Goal: Information Seeking & Learning: Learn about a topic

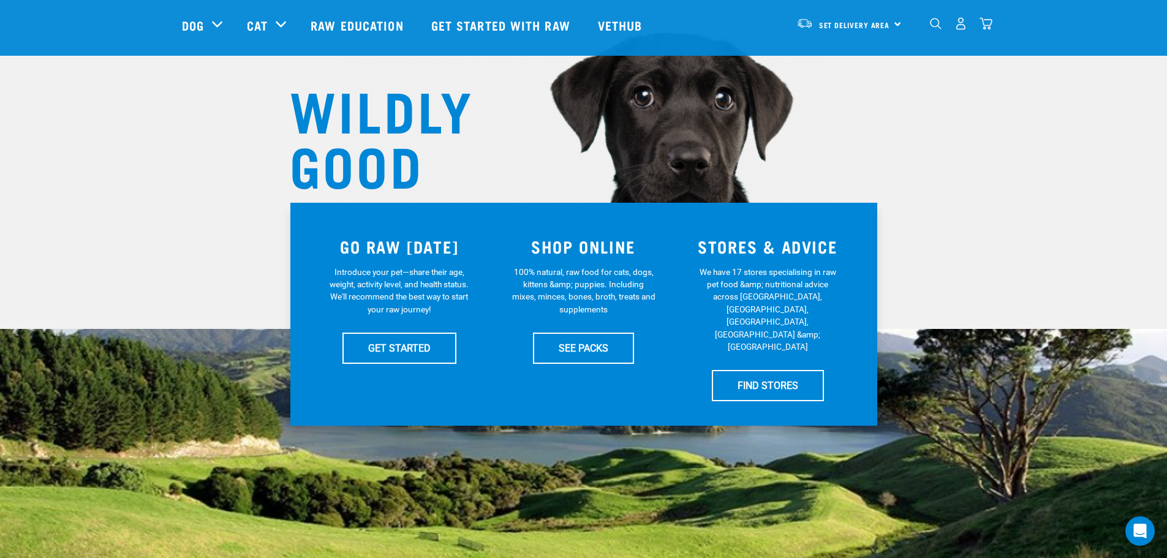
scroll to position [122, 0]
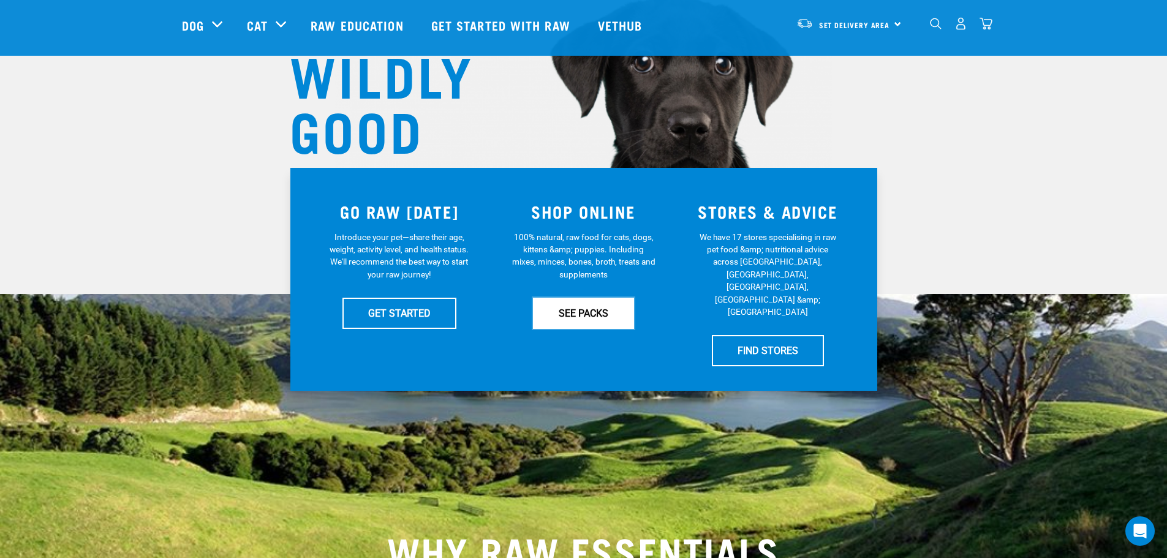
click at [579, 316] on link "SEE PACKS" at bounding box center [583, 313] width 101 height 31
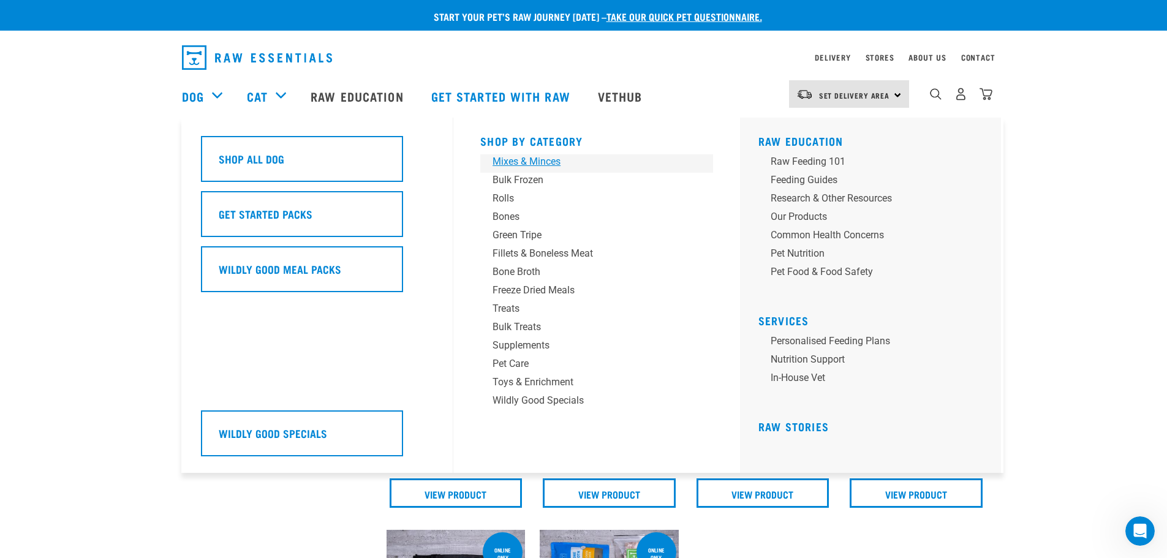
click at [532, 169] on link "Mixes & Minces" at bounding box center [596, 163] width 233 height 18
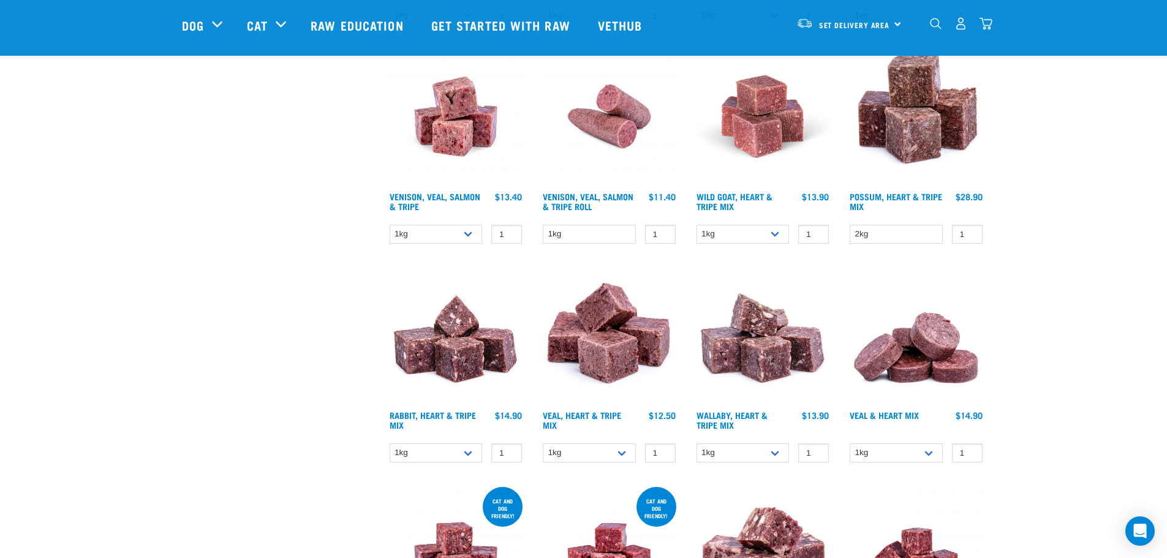
scroll to position [1225, 0]
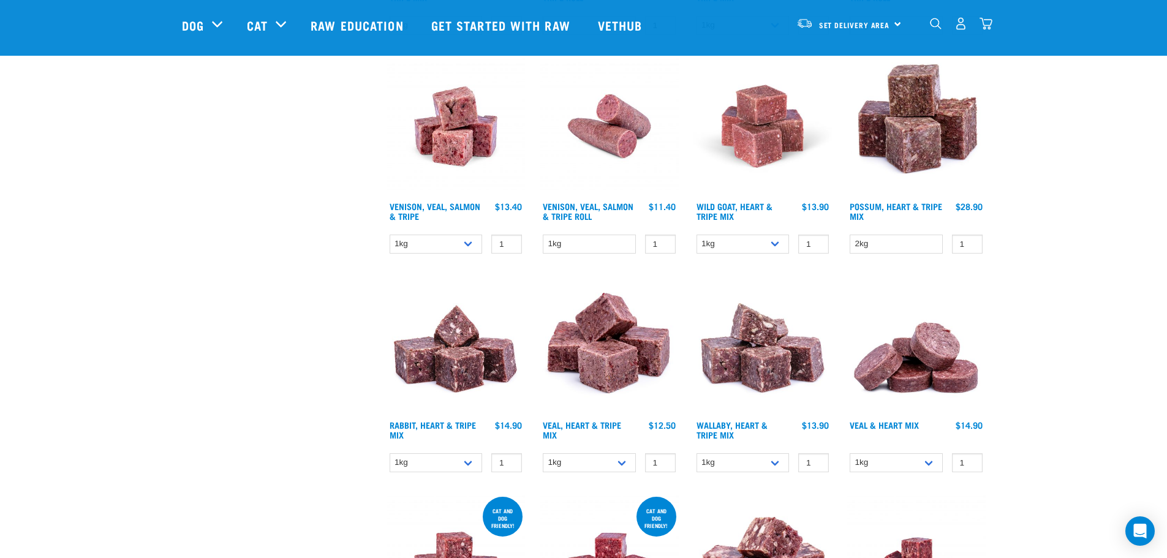
click at [914, 359] on img at bounding box center [915, 345] width 139 height 139
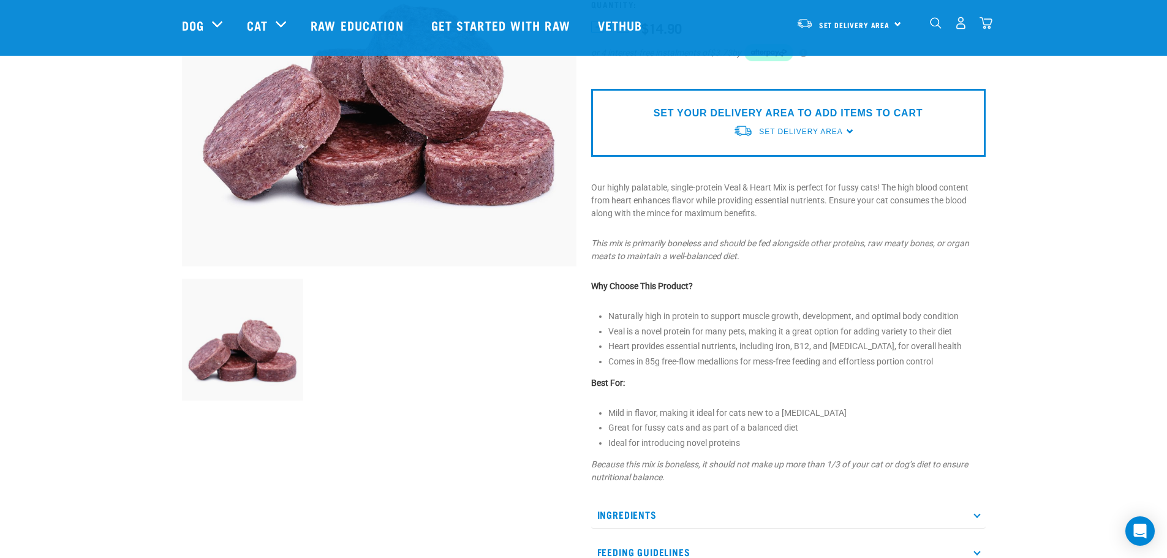
scroll to position [245, 0]
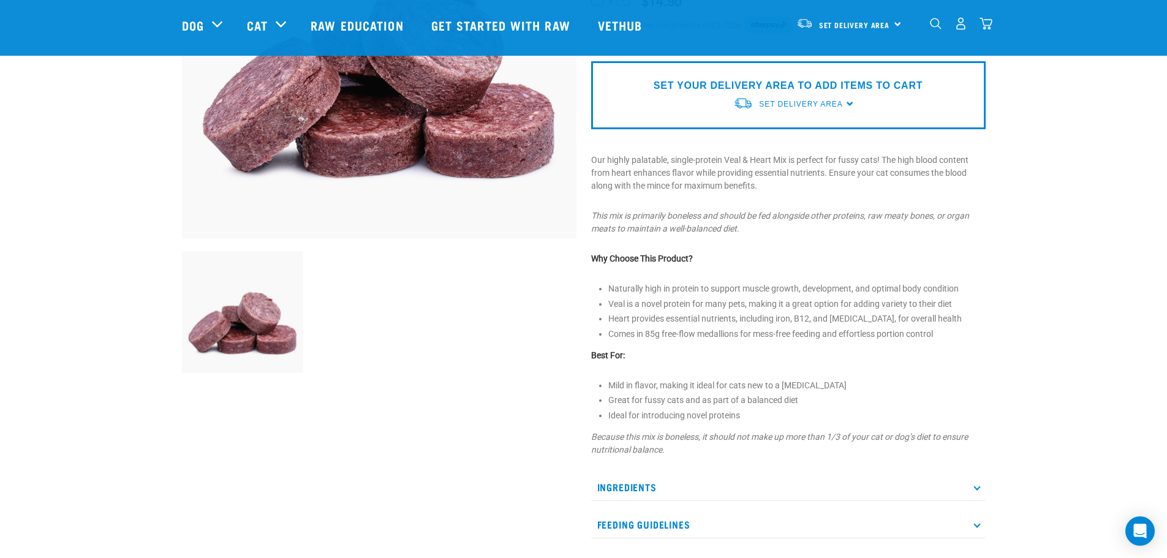
click at [974, 482] on p "Ingredients" at bounding box center [788, 487] width 394 height 28
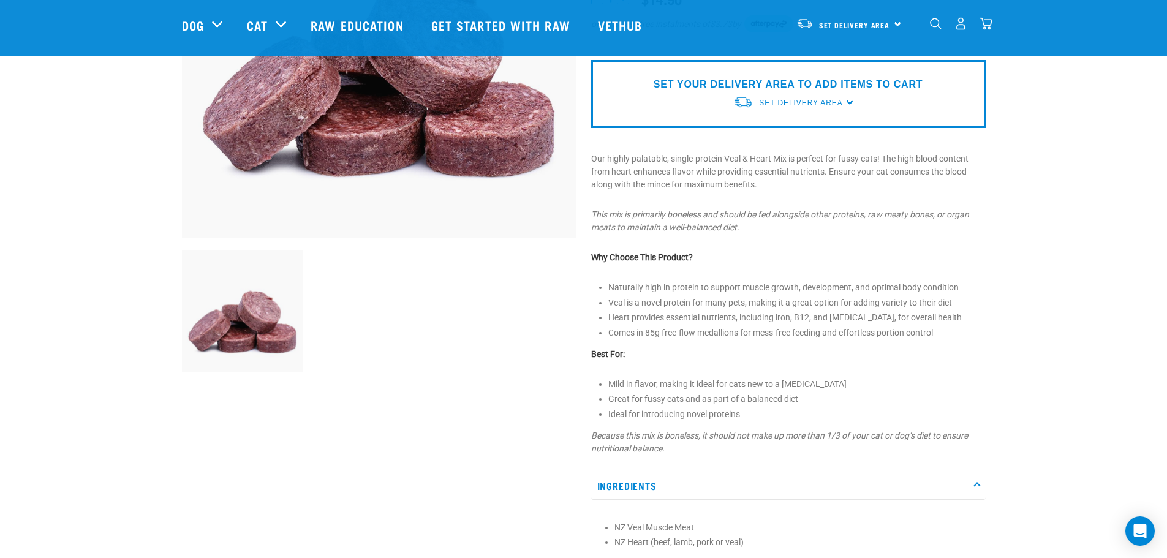
scroll to position [61, 0]
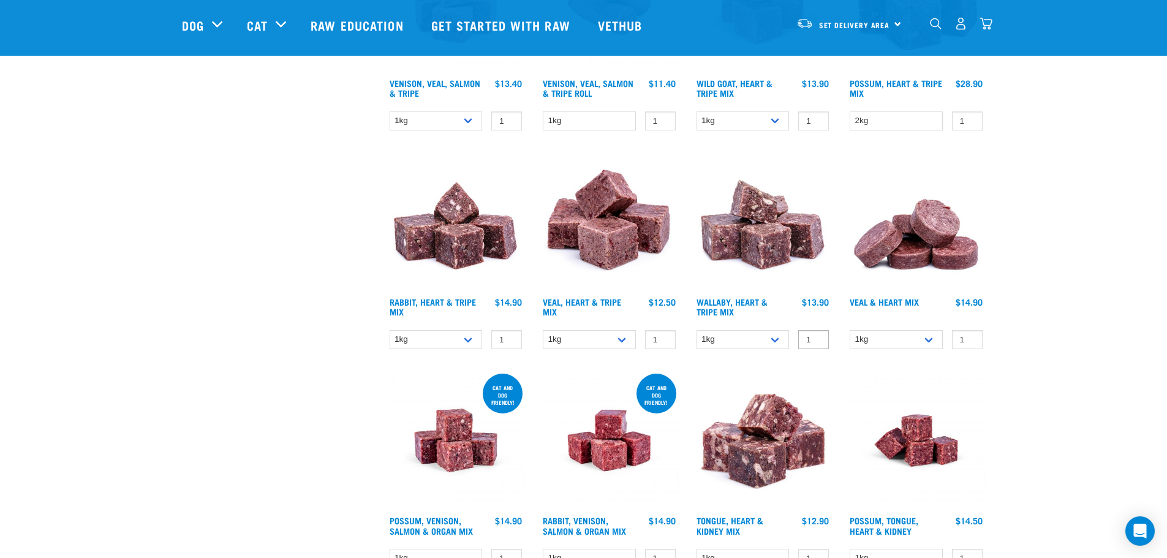
scroll to position [1560, 0]
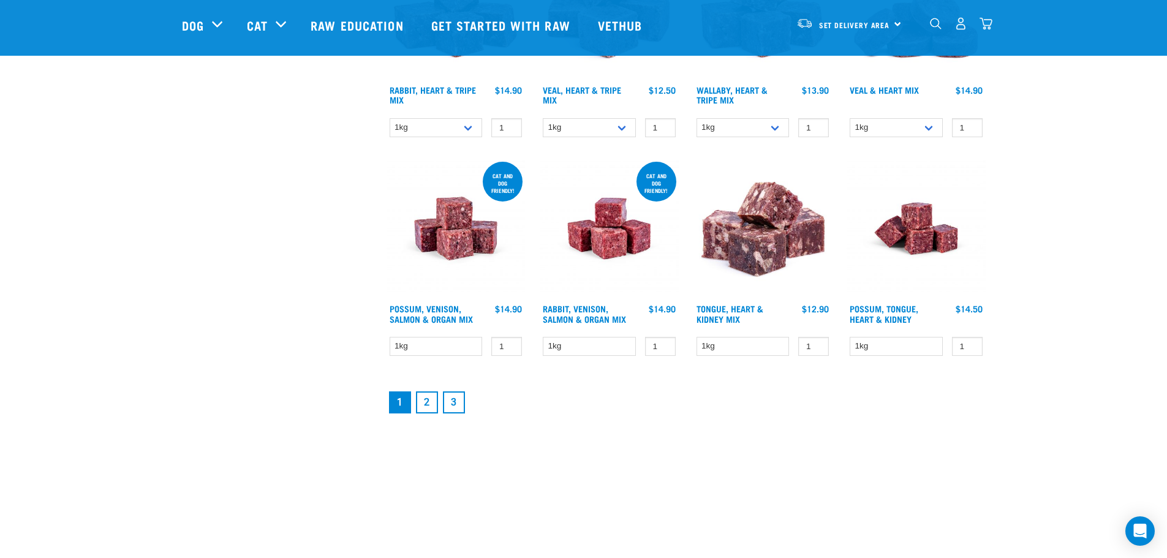
click at [432, 403] on link "2" at bounding box center [427, 402] width 22 height 22
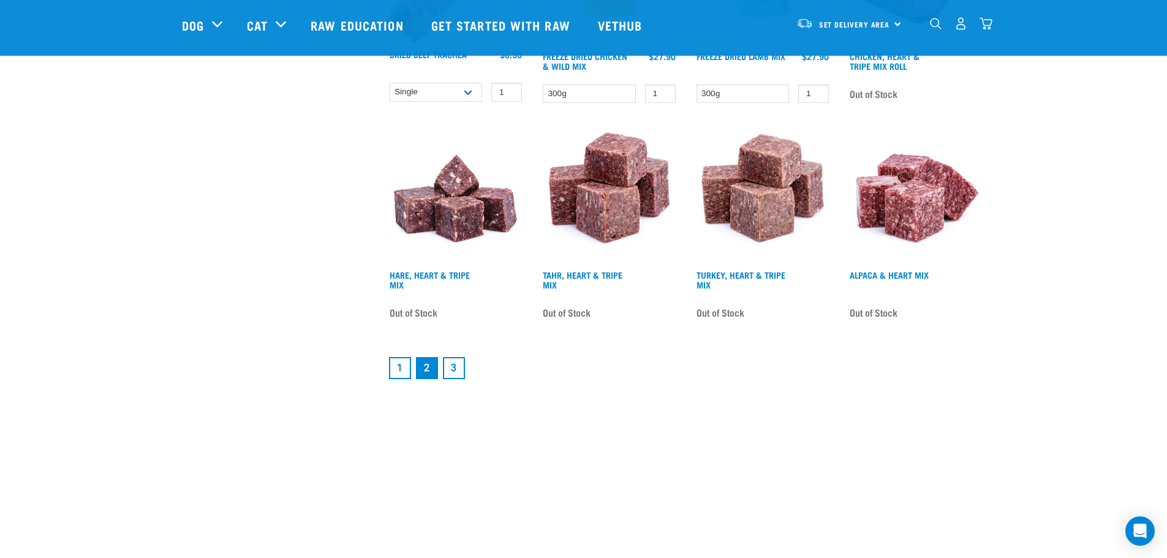
scroll to position [1592, 0]
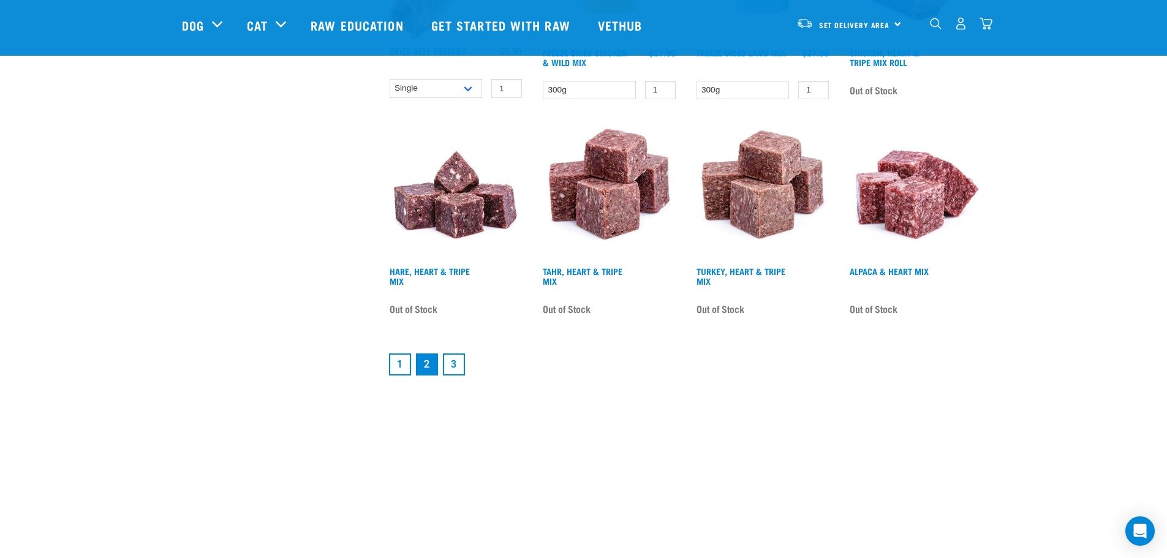
click at [450, 369] on link "3" at bounding box center [454, 364] width 22 height 22
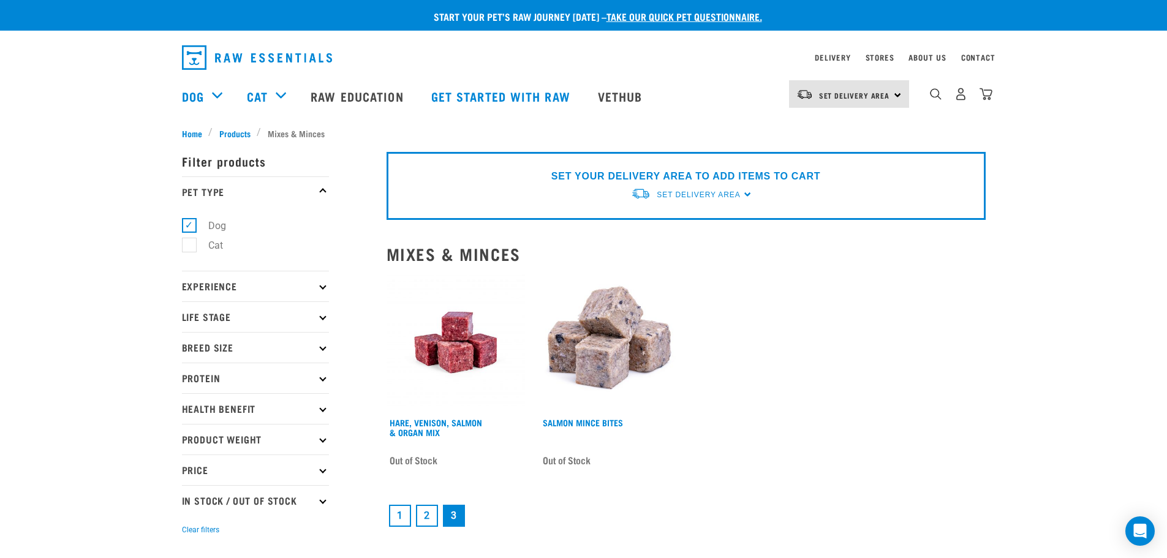
click at [189, 245] on label "Cat" at bounding box center [208, 245] width 39 height 15
click at [187, 245] on input "Cat" at bounding box center [186, 243] width 8 height 8
checkbox input "true"
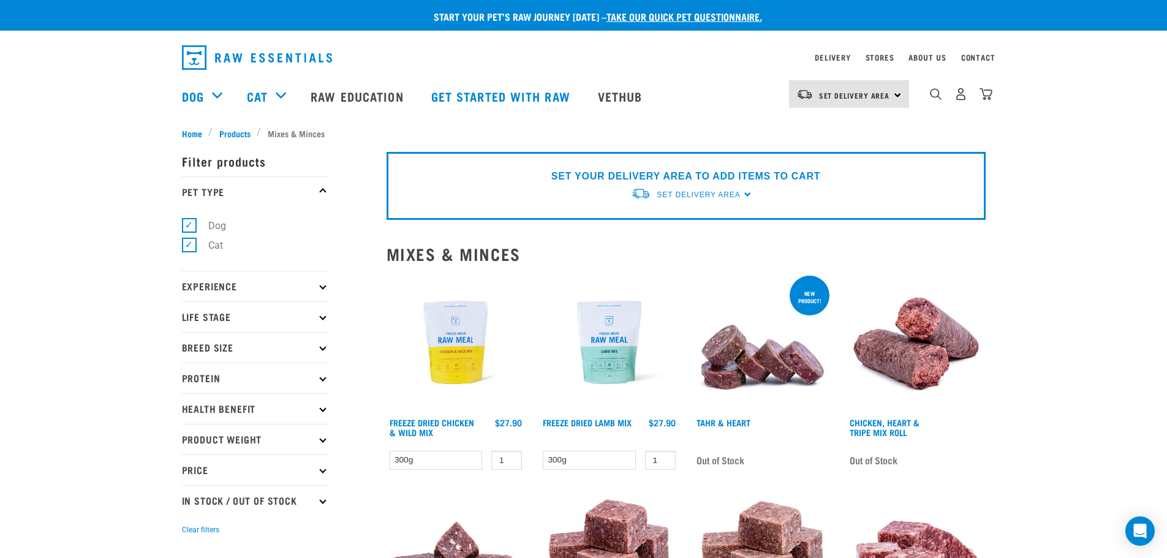
click at [189, 225] on label "Dog" at bounding box center [210, 225] width 42 height 15
click at [189, 225] on input "Dog" at bounding box center [186, 223] width 8 height 8
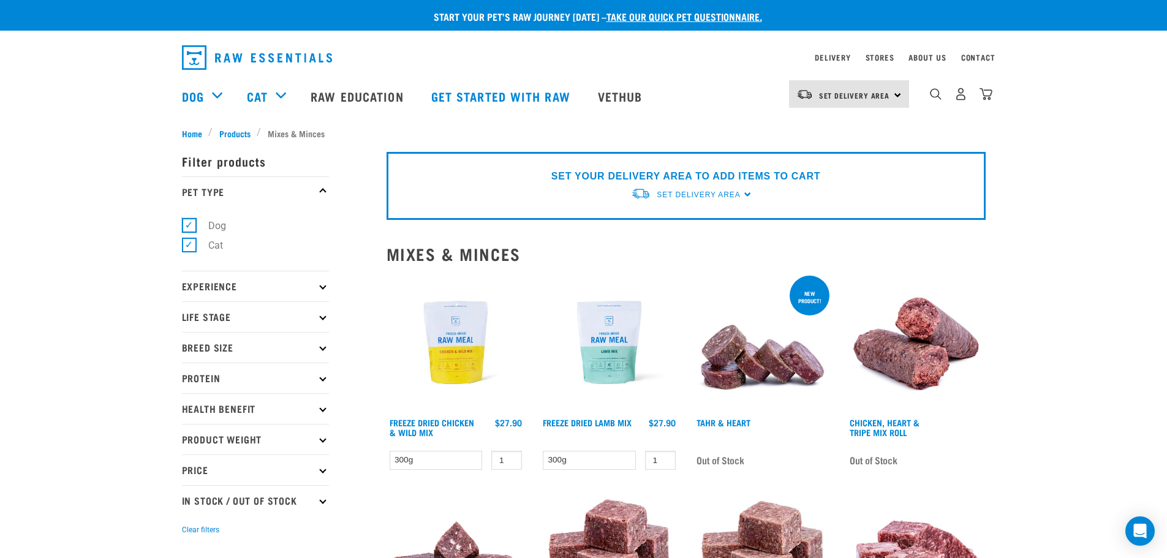
checkbox input "false"
click at [189, 243] on label "Cat" at bounding box center [208, 245] width 39 height 15
click at [187, 243] on input "Cat" at bounding box center [186, 243] width 8 height 8
checkbox input "false"
click at [232, 130] on span "Products" at bounding box center [234, 133] width 31 height 13
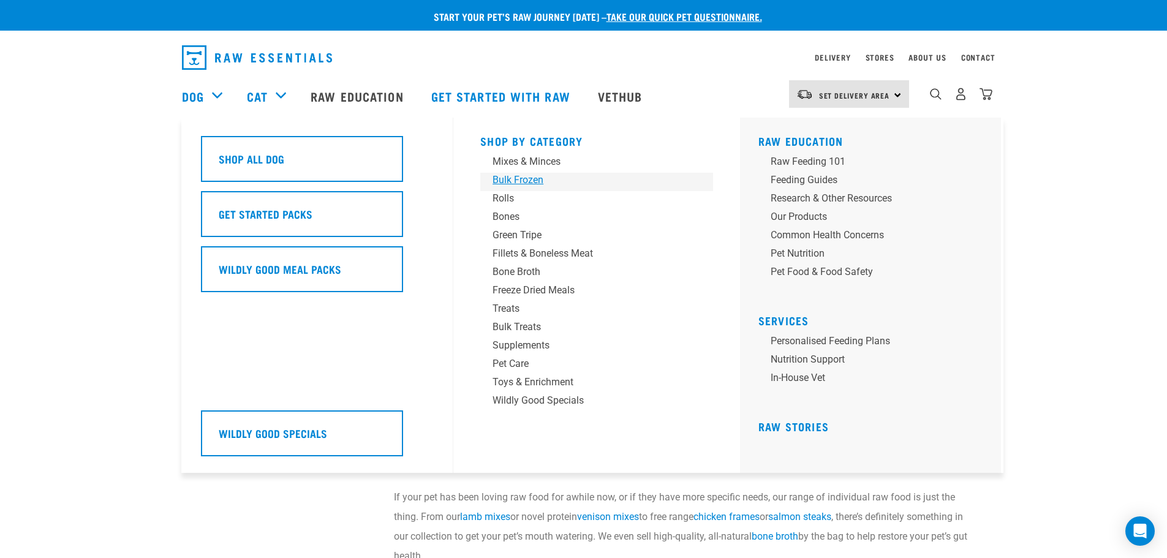
click at [514, 178] on div "Bulk Frozen" at bounding box center [587, 180] width 191 height 15
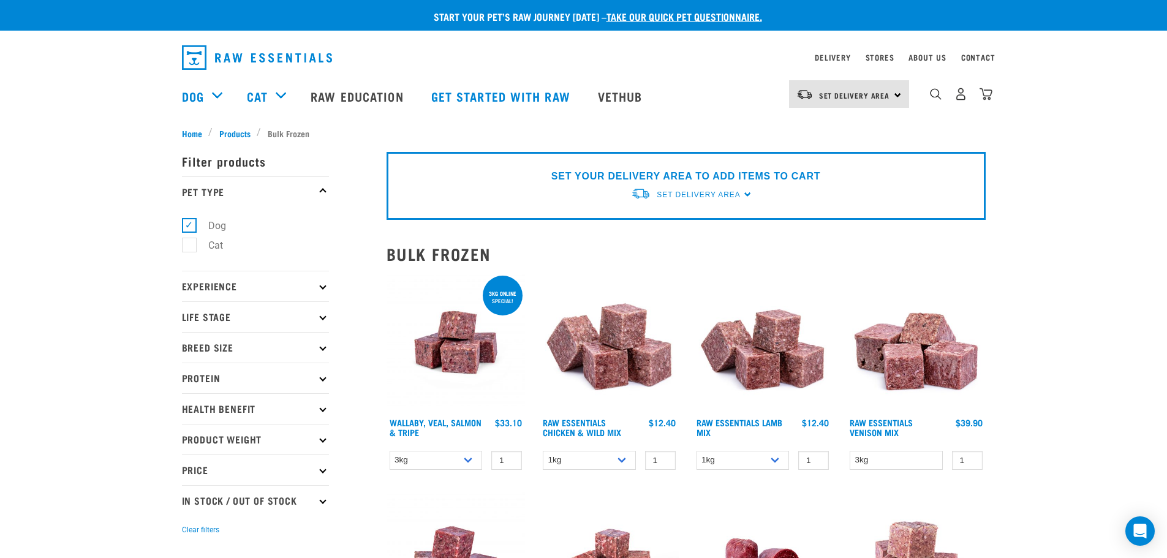
click at [190, 222] on label "Dog" at bounding box center [210, 225] width 42 height 15
click at [190, 222] on input "Dog" at bounding box center [186, 223] width 8 height 8
checkbox input "false"
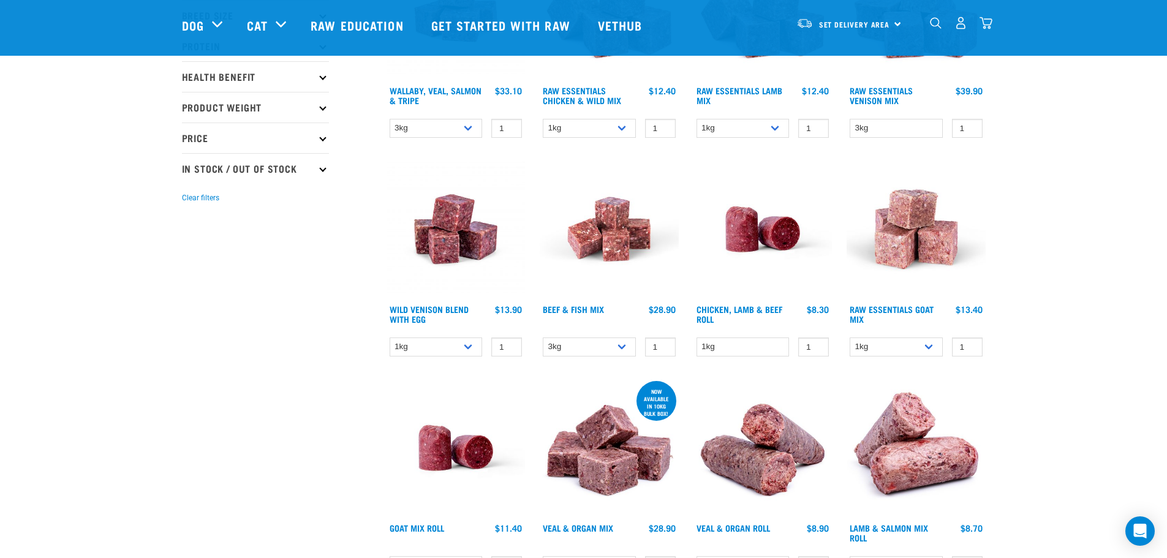
scroll to position [245, 0]
